Goal: Task Accomplishment & Management: Complete application form

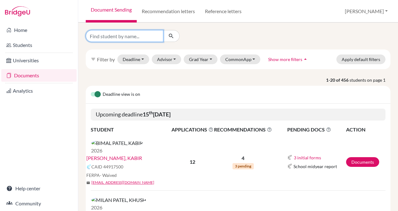
click at [118, 39] on input "Find student by name..." at bounding box center [125, 36] width 78 height 12
type input "[PERSON_NAME]"
click at [175, 36] on button "submit" at bounding box center [171, 36] width 17 height 12
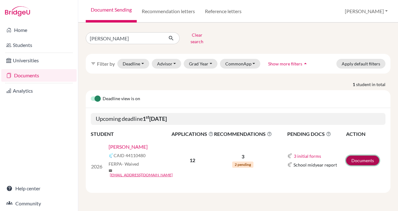
click at [360, 156] on link "Documents" at bounding box center [362, 161] width 33 height 10
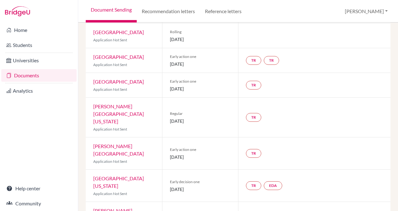
scroll to position [155, 0]
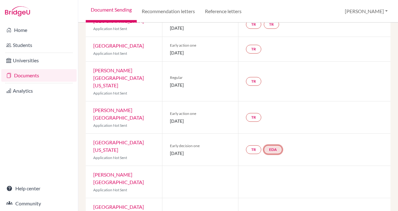
click at [279, 145] on link "EDA" at bounding box center [273, 149] width 18 height 9
click at [271, 125] on link "Early decision agreement" at bounding box center [273, 127] width 49 height 5
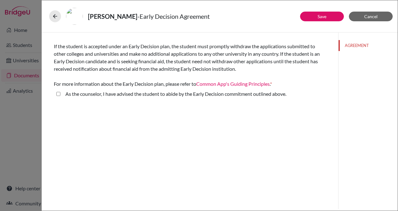
click at [57, 92] on above\ "As the counselor, I have advised the student to abide by the Early Decision com…" at bounding box center [58, 94] width 4 height 8
checkbox above\ "true"
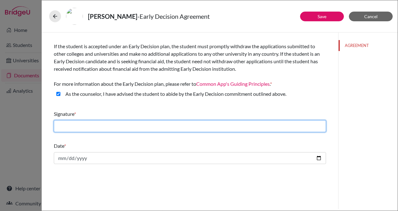
click at [109, 125] on input "text" at bounding box center [190, 126] width 272 height 12
type input "SAUMYA TRIPATHI"
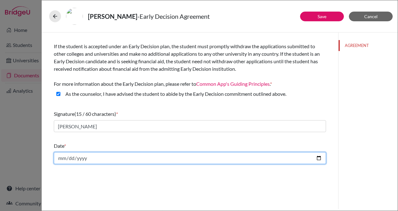
click at [118, 159] on input "date" at bounding box center [190, 158] width 272 height 12
type input "2025-10-15"
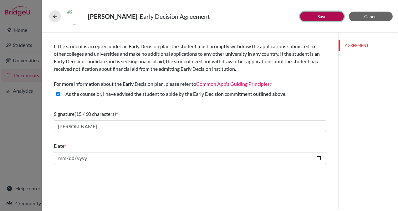
click at [330, 16] on button "Save" at bounding box center [322, 17] width 44 height 10
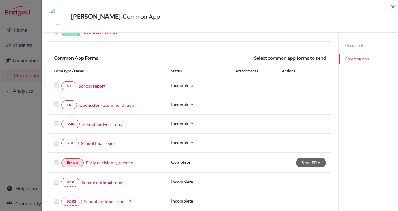
scroll to position [41, 0]
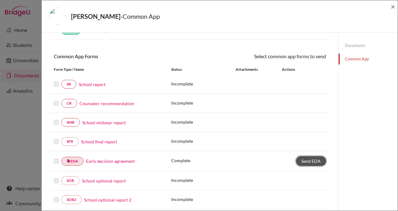
click at [308, 158] on span "Send EDA" at bounding box center [311, 160] width 19 height 5
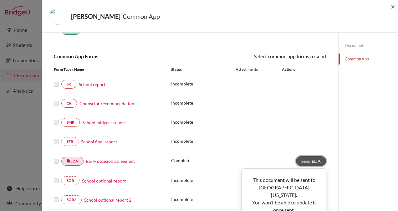
scroll to position [82, 0]
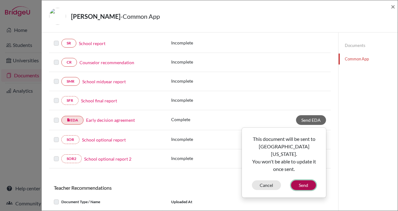
click at [306, 180] on button "Send" at bounding box center [303, 185] width 25 height 10
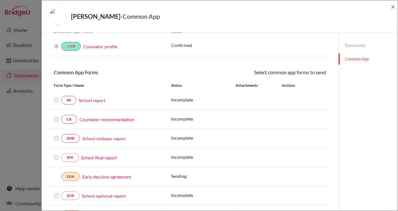
scroll to position [0, 0]
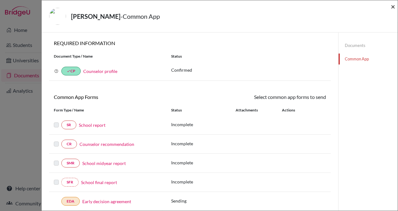
click at [394, 7] on span "×" at bounding box center [393, 6] width 4 height 9
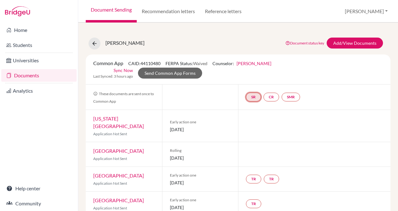
click at [253, 99] on link "SR" at bounding box center [253, 97] width 15 height 9
click at [249, 76] on link "School report" at bounding box center [254, 78] width 27 height 5
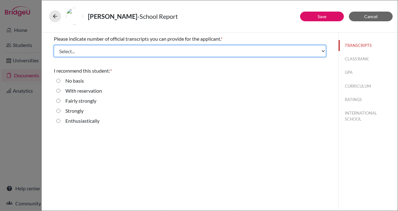
click at [135, 51] on select "Select... 1 2 3 4" at bounding box center [190, 51] width 272 height 12
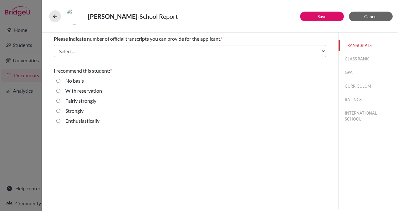
click at [188, 36] on span "Please indicate number of official transcripts you can provide for the applican…" at bounding box center [137, 39] width 167 height 6
click at [381, 20] on button "Cancel" at bounding box center [371, 17] width 44 height 10
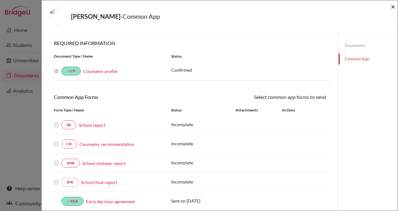
click at [395, 6] on span "×" at bounding box center [393, 6] width 4 height 9
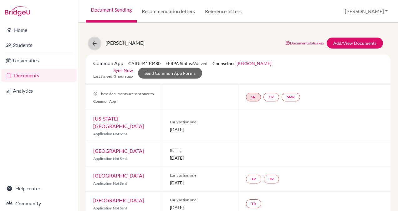
click at [92, 43] on icon at bounding box center [94, 43] width 6 height 6
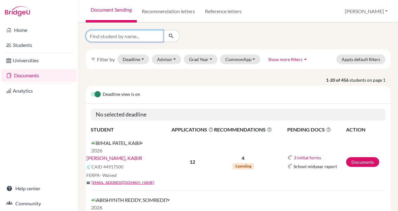
click at [150, 34] on input "Find student by name..." at bounding box center [125, 36] width 78 height 12
type input "prisha"
click at [178, 36] on button "submit" at bounding box center [171, 36] width 17 height 12
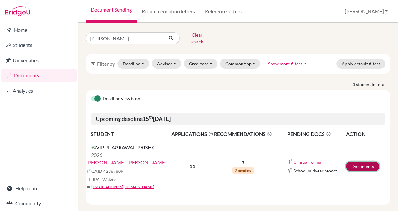
click at [356, 162] on link "Documents" at bounding box center [362, 167] width 33 height 10
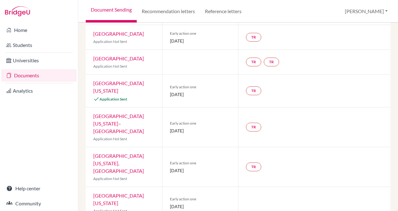
scroll to position [216, 0]
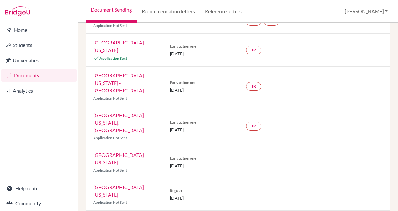
click at [284, 202] on link "Early decision agreement" at bounding box center [293, 204] width 49 height 5
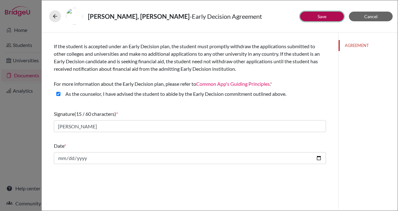
click at [320, 18] on link "Save" at bounding box center [322, 16] width 9 height 5
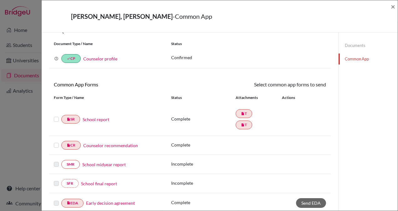
scroll to position [12, 0]
click at [56, 116] on label at bounding box center [56, 116] width 5 height 0
click at [0, 0] on input "checkbox" at bounding box center [0, 0] width 0 height 0
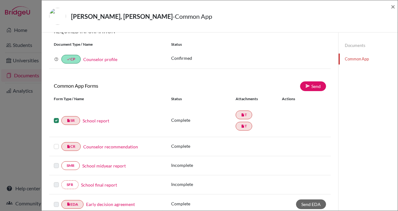
click at [55, 143] on label at bounding box center [56, 143] width 5 height 0
click at [0, 0] on input "checkbox" at bounding box center [0, 0] width 0 height 0
click at [101, 145] on link "Counselor recommendation" at bounding box center [110, 146] width 55 height 7
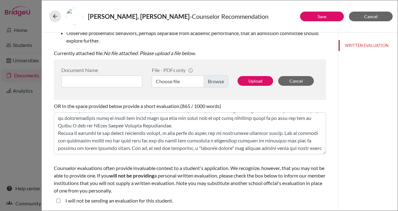
scroll to position [29, 0]
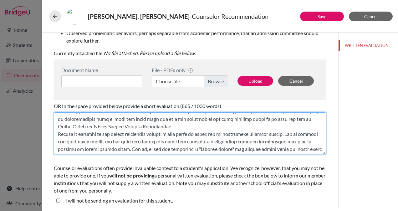
click at [298, 119] on textarea at bounding box center [190, 133] width 272 height 42
click at [270, 128] on textarea at bounding box center [190, 133] width 272 height 42
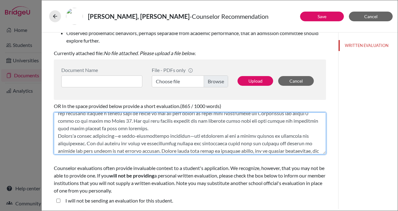
scroll to position [350, 0]
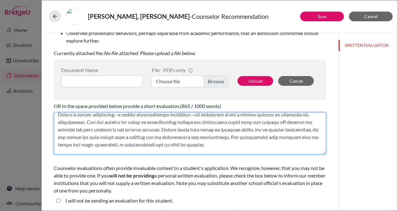
click at [253, 144] on textarea at bounding box center [190, 133] width 272 height 42
type textarea "I am writing this letter in strong support of Prisha Vipul Agarwal’s applicatio…"
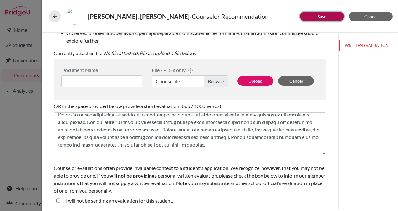
click at [317, 16] on button "Save" at bounding box center [322, 17] width 44 height 10
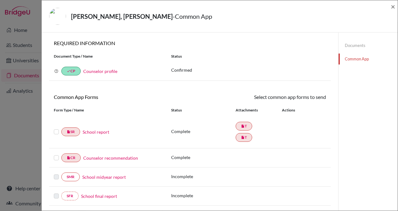
click at [57, 128] on label at bounding box center [56, 128] width 5 height 0
click at [0, 0] on input "checkbox" at bounding box center [0, 0] width 0 height 0
click at [58, 155] on label at bounding box center [56, 155] width 5 height 0
click at [0, 0] on input "checkbox" at bounding box center [0, 0] width 0 height 0
click at [315, 98] on link "Send" at bounding box center [313, 98] width 26 height 10
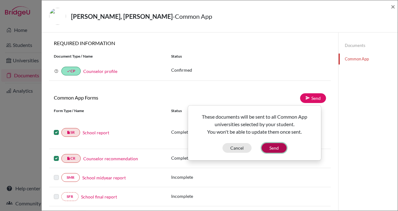
click at [270, 145] on button "Send" at bounding box center [274, 148] width 25 height 10
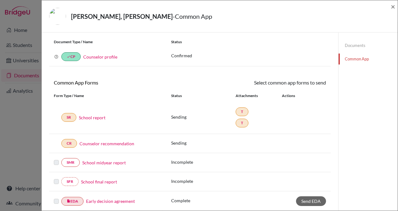
scroll to position [61, 0]
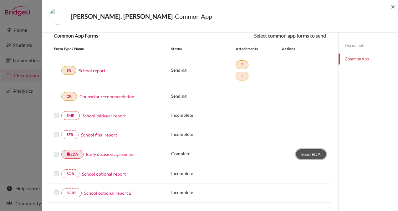
click at [303, 152] on span "Send EDA" at bounding box center [311, 154] width 19 height 5
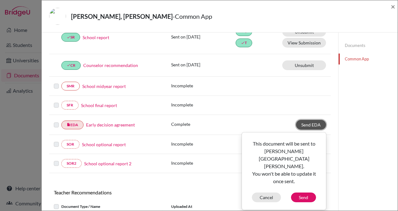
scroll to position [95, 0]
click at [235, 111] on div "SFR School final report Incomplete" at bounding box center [190, 105] width 282 height 19
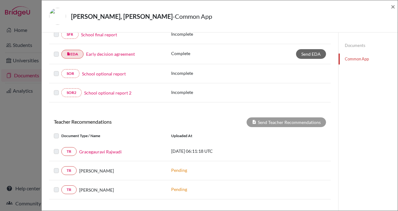
scroll to position [218, 0]
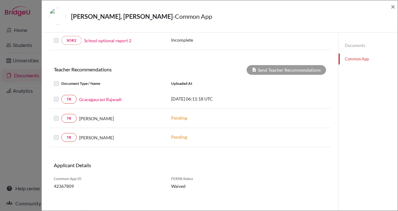
click at [61, 96] on label at bounding box center [61, 96] width 0 height 0
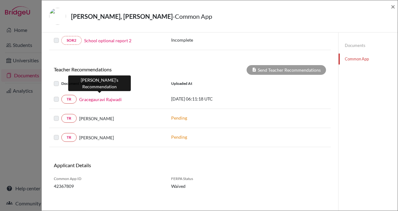
click at [120, 96] on link "Gracegauravi Rajwadi" at bounding box center [100, 99] width 43 height 7
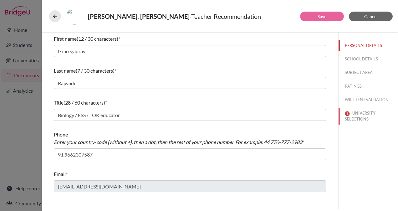
click at [363, 115] on button "UNIVERSITY SELECTIONS" at bounding box center [368, 116] width 59 height 17
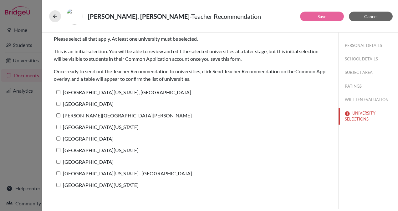
click at [58, 184] on input "University of Georgia" at bounding box center [58, 185] width 4 height 4
checkbox input "true"
click at [58, 162] on input "Case Western Reserve University" at bounding box center [58, 162] width 4 height 4
checkbox input "true"
click at [329, 19] on button "Save" at bounding box center [322, 17] width 44 height 10
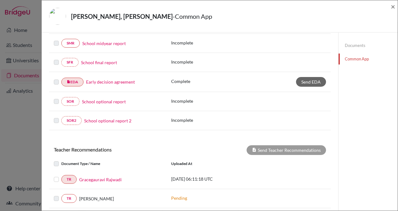
scroll to position [188, 0]
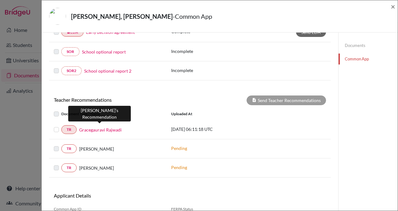
click at [106, 128] on link "Gracegauravi Rajwadi" at bounding box center [100, 130] width 43 height 7
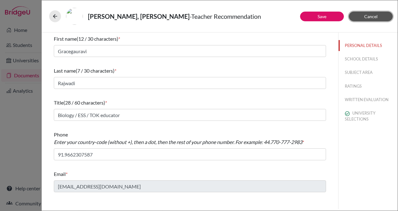
click at [366, 13] on button "Cancel" at bounding box center [371, 17] width 44 height 10
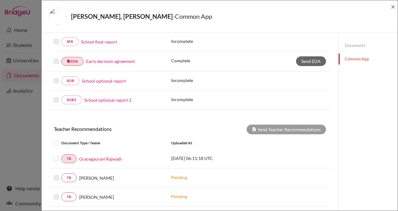
scroll to position [183, 0]
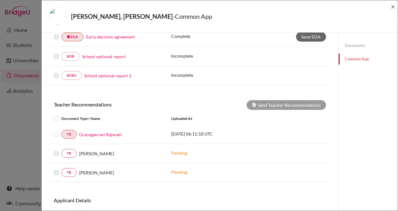
click at [61, 131] on label at bounding box center [61, 131] width 0 height 0
click at [0, 0] on input "checkbox" at bounding box center [0, 0] width 0 height 0
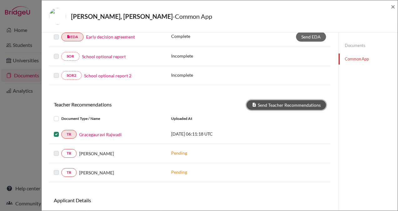
click at [271, 103] on button "Send Teacher Recommendations" at bounding box center [287, 105] width 80 height 10
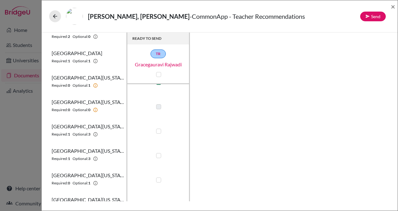
scroll to position [90, 0]
click at [157, 155] on label at bounding box center [158, 154] width 5 height 5
click at [157, 155] on input "checkbox" at bounding box center [157, 154] width 5 height 6
checkbox input "true"
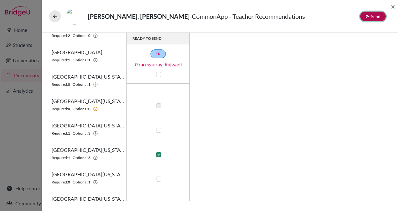
click at [373, 13] on button "Send" at bounding box center [373, 17] width 26 height 10
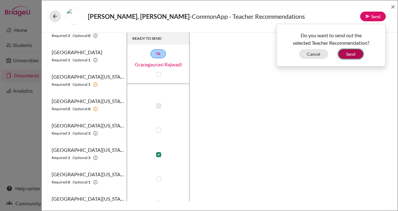
click at [349, 53] on button "Send" at bounding box center [351, 54] width 25 height 10
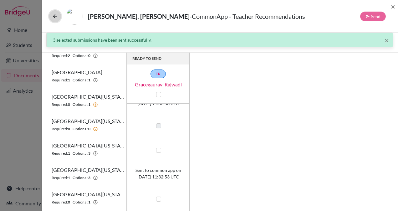
click at [56, 16] on icon at bounding box center [55, 16] width 6 height 6
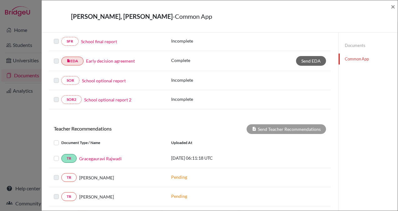
scroll to position [181, 0]
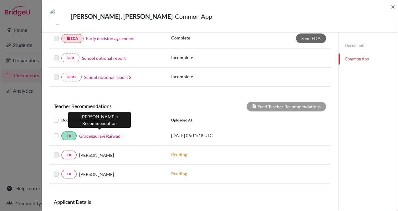
click at [108, 133] on link "Gracegauravi Rajwadi" at bounding box center [100, 136] width 43 height 7
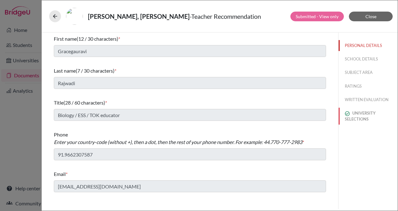
click at [359, 118] on button "UNIVERSITY SELECTIONS" at bounding box center [368, 116] width 59 height 17
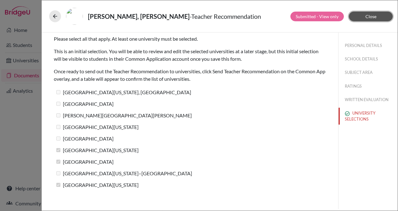
click at [375, 18] on span "Close" at bounding box center [371, 16] width 11 height 5
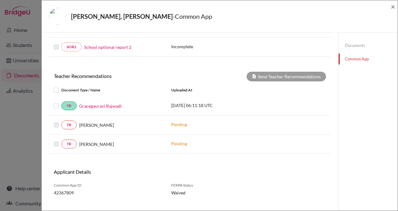
scroll to position [212, 0]
click at [61, 140] on label at bounding box center [61, 140] width 0 height 0
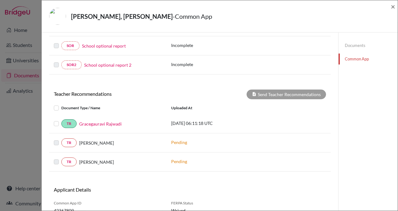
scroll to position [193, 0]
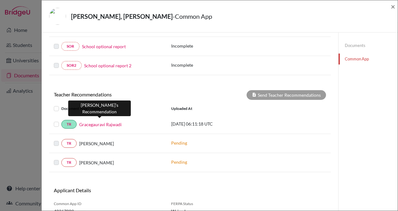
click at [111, 122] on link "Gracegauravi Rajwadi" at bounding box center [100, 124] width 43 height 7
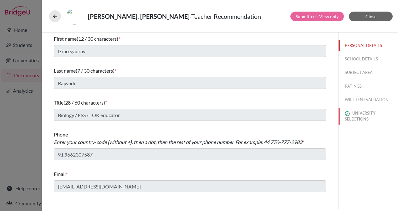
click at [360, 117] on button "UNIVERSITY SELECTIONS" at bounding box center [368, 116] width 59 height 17
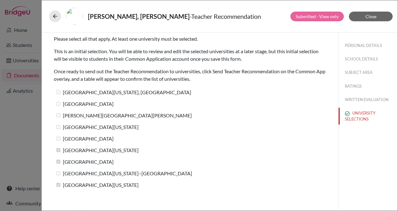
click at [89, 115] on label "Johns Hopkins University" at bounding box center [123, 115] width 138 height 9
click at [374, 17] on span "Close" at bounding box center [371, 16] width 11 height 5
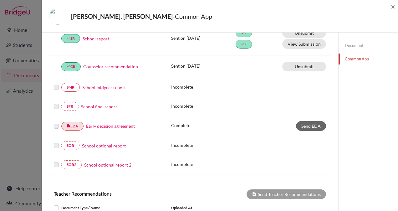
scroll to position [119, 0]
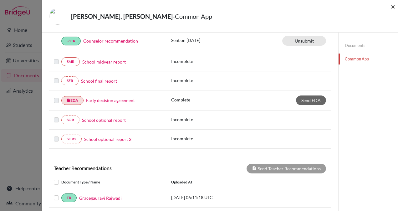
click at [393, 8] on span "×" at bounding box center [393, 6] width 4 height 9
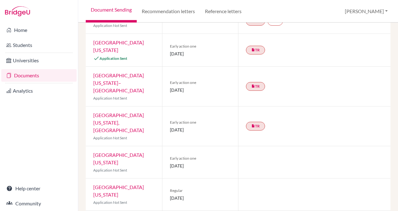
click at [115, 6] on link "Document Sending" at bounding box center [111, 11] width 51 height 23
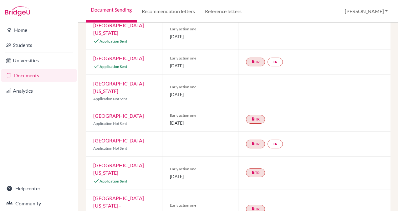
scroll to position [60, 0]
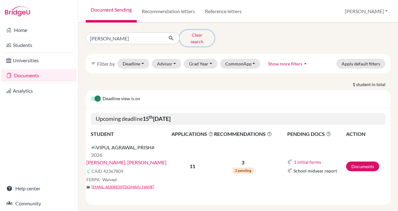
click at [205, 35] on button "Clear search" at bounding box center [197, 38] width 35 height 16
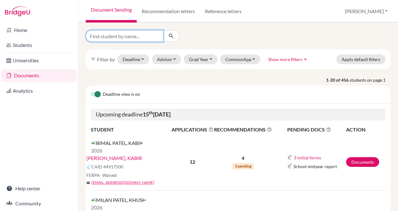
click at [117, 35] on input "Find student by name..." at bounding box center [125, 36] width 78 height 12
type input "khush"
click at [177, 38] on button "submit" at bounding box center [171, 36] width 17 height 12
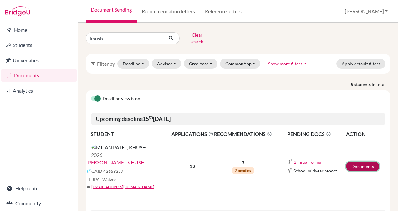
click at [359, 162] on link "Documents" at bounding box center [362, 167] width 33 height 10
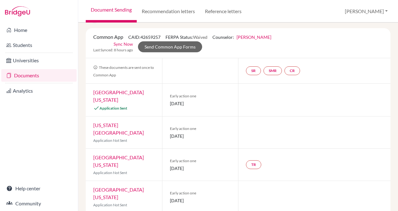
scroll to position [33, 0]
click at [164, 49] on link "Send Common App Forms" at bounding box center [170, 47] width 64 height 11
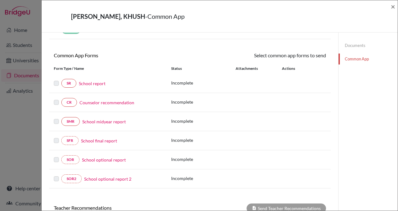
scroll to position [38, 0]
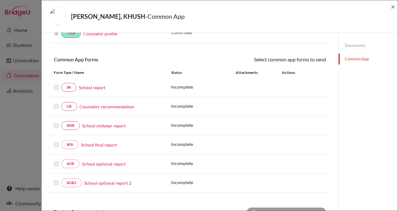
click at [91, 85] on link "School report" at bounding box center [92, 87] width 27 height 7
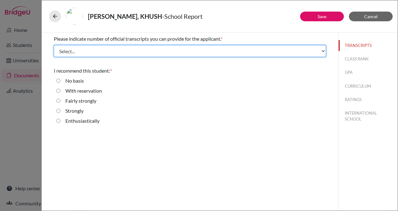
click at [184, 52] on select "Select... 1 2 3 4" at bounding box center [190, 51] width 272 height 12
select select "2"
click at [54, 45] on select "Select... 1 2 3 4" at bounding box center [190, 51] width 272 height 12
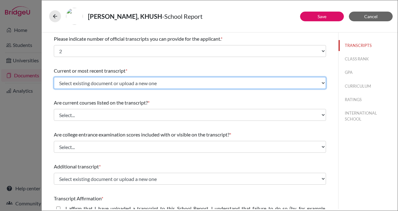
click at [124, 84] on select "Select existing document or upload a new one Overall Transcript Grade 10 Transc…" at bounding box center [190, 83] width 272 height 12
select select "690336"
click at [54, 77] on select "Select existing document or upload a new one Overall Transcript Grade 10 Transc…" at bounding box center [190, 83] width 272 height 12
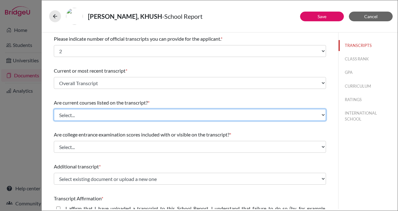
click at [96, 114] on select "Select... Yes No" at bounding box center [190, 115] width 272 height 12
select select "0"
click at [54, 109] on select "Select... Yes No" at bounding box center [190, 115] width 272 height 12
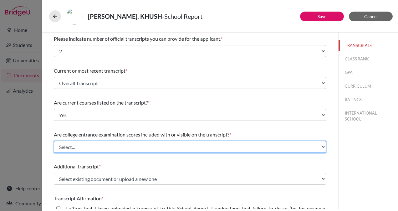
click at [89, 147] on select "Select... Yes No" at bounding box center [190, 147] width 272 height 12
select select "1"
click at [54, 141] on select "Select... Yes No" at bounding box center [190, 147] width 272 height 12
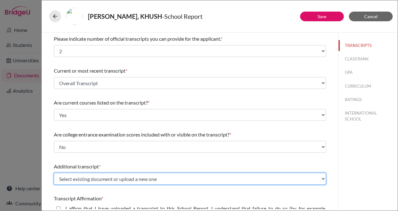
click at [82, 178] on select "Select existing document or upload a new one Overall Transcript Grade 10 Transc…" at bounding box center [190, 179] width 272 height 12
select select "687278"
click at [54, 173] on select "Select existing document or upload a new one Overall Transcript Grade 10 Transc…" at bounding box center [190, 179] width 272 height 12
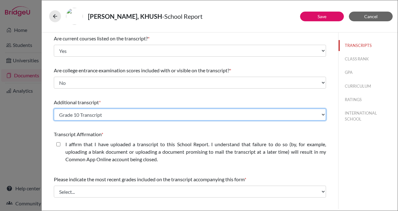
scroll to position [89, 0]
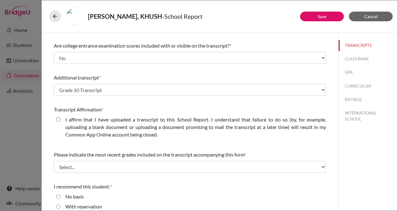
click at [59, 120] on closed\ "I affirm that I have uploaded a transcript to this School Report. I understand …" at bounding box center [58, 120] width 4 height 8
checkbox closed\ "true"
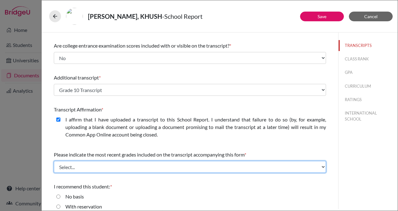
click at [103, 170] on select "Select... Final junior year grades 1st Quarter senior year grades 2nd Quarter/1…" at bounding box center [190, 167] width 272 height 12
select select "1"
click at [54, 161] on select "Select... Final junior year grades 1st Quarter senior year grades 2nd Quarter/1…" at bounding box center [190, 167] width 272 height 12
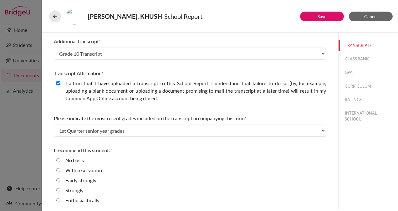
click at [57, 199] on input "Enthusiastically" at bounding box center [58, 201] width 4 height 8
radio input "true"
click at [311, 17] on button "Save" at bounding box center [322, 17] width 44 height 10
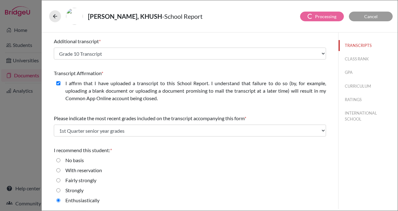
scroll to position [0, 0]
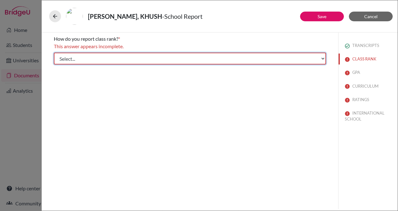
click at [221, 59] on select "Select... Exact Decile Quintile Quartile None" at bounding box center [190, 59] width 272 height 12
select select "5"
click at [54, 53] on select "Select... Exact Decile Quintile Quartile None" at bounding box center [190, 59] width 272 height 12
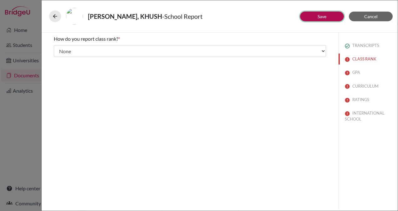
click at [324, 14] on link "Save" at bounding box center [322, 16] width 9 height 5
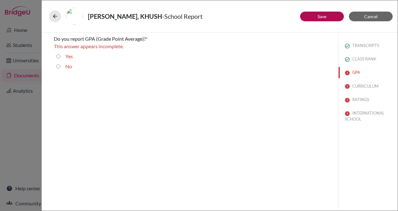
click at [65, 67] on div "No" at bounding box center [66, 68] width 12 height 10
click at [69, 67] on label "No" at bounding box center [68, 67] width 7 height 8
click at [60, 67] on input "No" at bounding box center [58, 67] width 4 height 8
radio input "true"
click at [324, 16] on link "Save" at bounding box center [322, 16] width 9 height 5
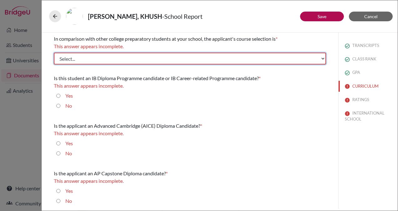
click at [212, 57] on select "Select... Less than demanding Average [PERSON_NAME] Very demanding Most demandi…" at bounding box center [190, 59] width 272 height 12
select select "4"
click at [54, 53] on select "Select... Less than demanding Average [PERSON_NAME] Very demanding Most demandi…" at bounding box center [190, 59] width 272 height 12
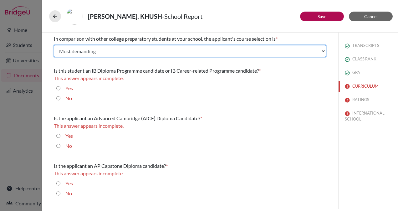
click at [193, 54] on select "Select... Less than demanding Average [PERSON_NAME] Very demanding Most demandi…" at bounding box center [190, 51] width 272 height 12
click at [54, 45] on select "Select... Less than demanding Average [PERSON_NAME] Very demanding Most demandi…" at bounding box center [190, 51] width 272 height 12
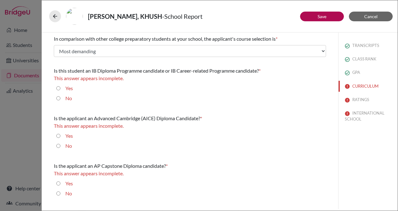
click at [70, 88] on label "Yes" at bounding box center [69, 89] width 8 height 8
click at [60, 88] on input "Yes" at bounding box center [58, 89] width 4 height 8
radio input "true"
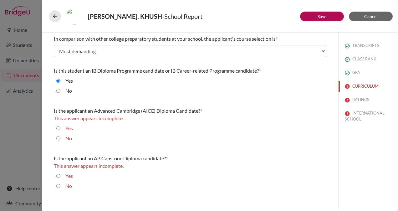
click at [68, 137] on label "No" at bounding box center [68, 139] width 7 height 8
click at [60, 137] on input "No" at bounding box center [58, 139] width 4 height 8
radio input "true"
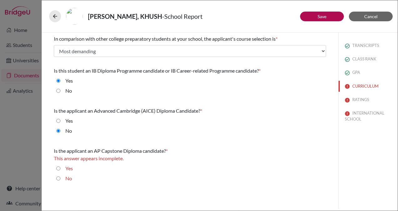
click at [68, 177] on label "No" at bounding box center [68, 179] width 7 height 8
click at [60, 177] on input "No" at bounding box center [58, 179] width 4 height 8
radio input "true"
click at [317, 15] on button "Save" at bounding box center [322, 17] width 44 height 10
